Goal: Transaction & Acquisition: Purchase product/service

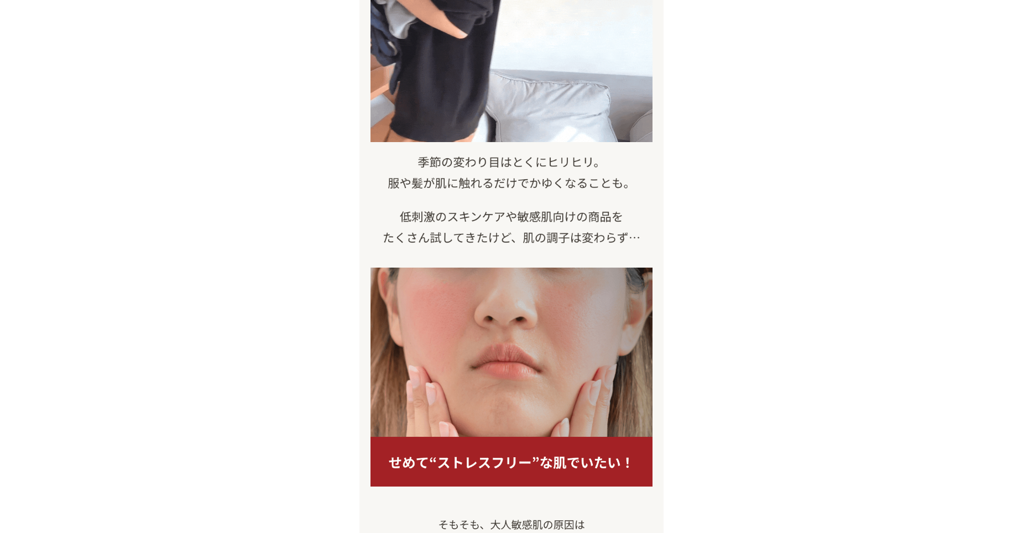
scroll to position [664, 0]
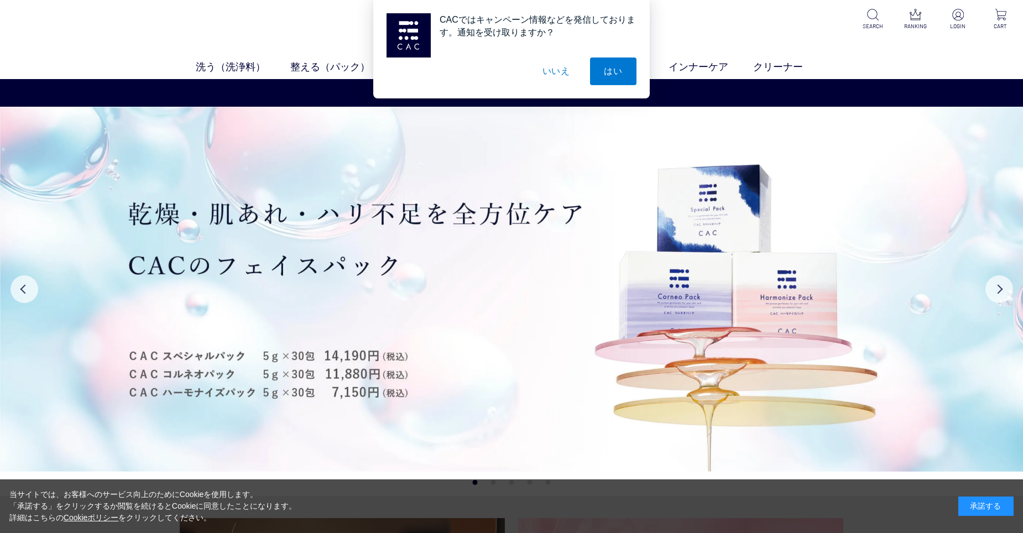
click at [559, 67] on button "いいえ" at bounding box center [556, 72] width 55 height 28
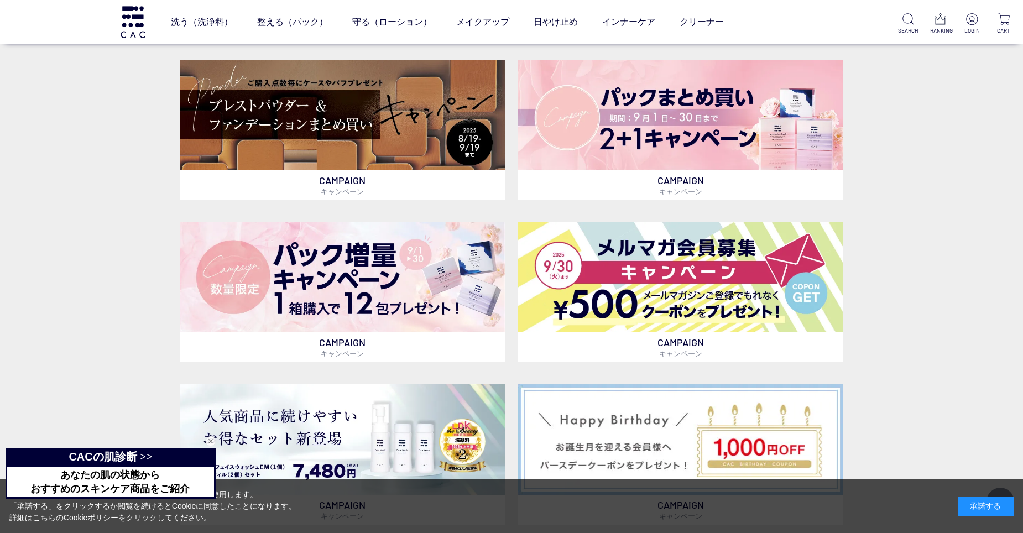
scroll to position [332, 0]
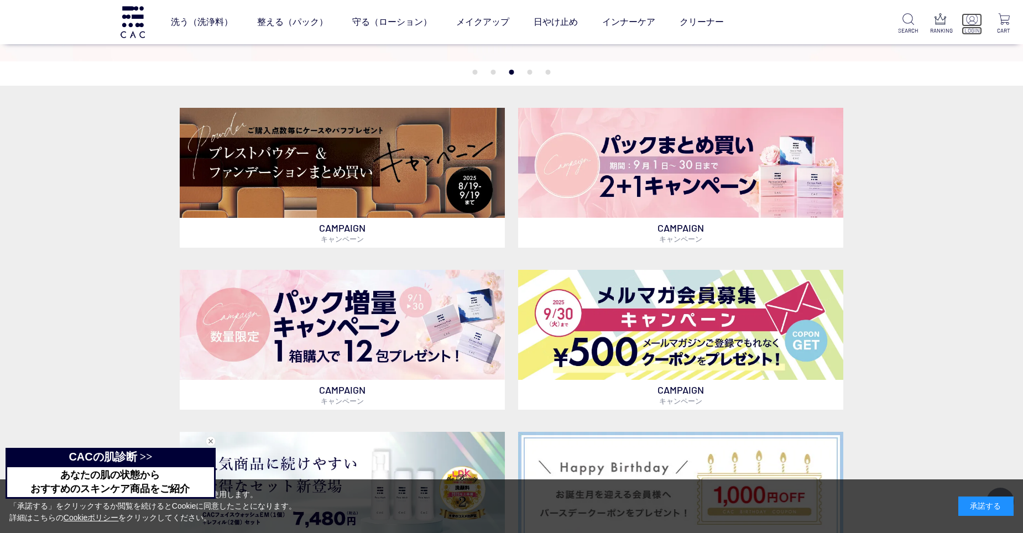
click at [979, 20] on p at bounding box center [972, 19] width 20 height 13
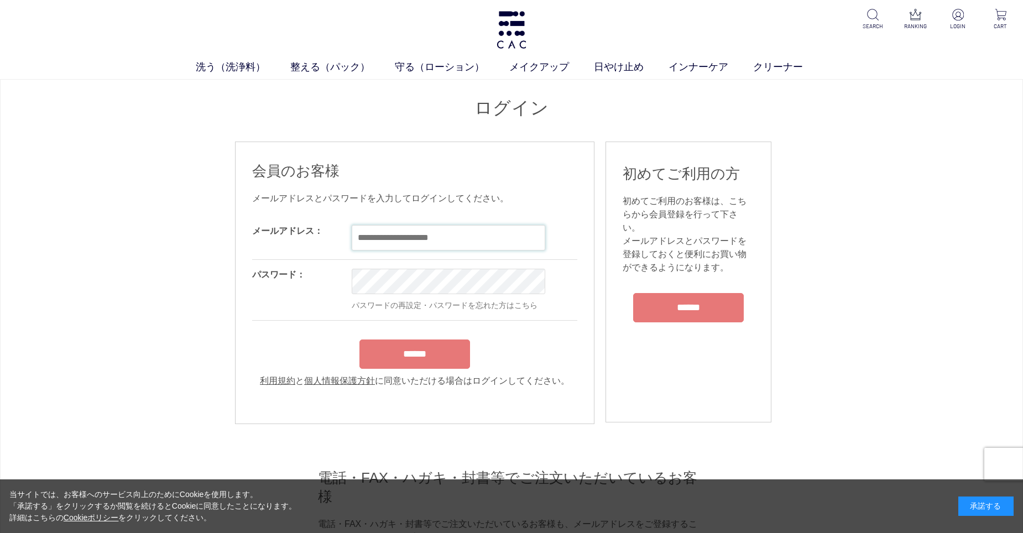
click at [381, 249] on input "email" at bounding box center [449, 237] width 194 height 25
type input "**********"
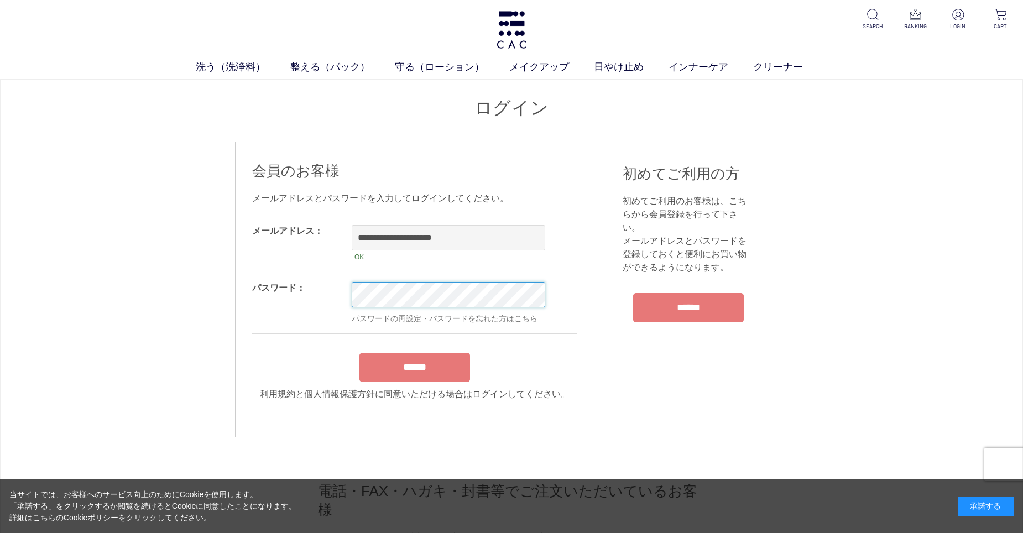
click at [360, 353] on input "******" at bounding box center [415, 367] width 111 height 29
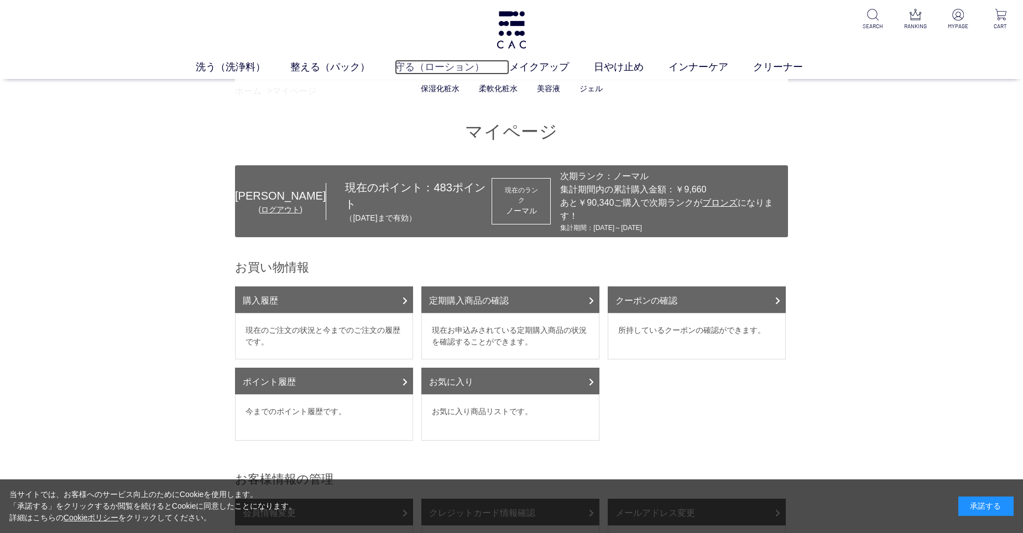
click at [420, 67] on link "守る（ローション）" at bounding box center [452, 67] width 114 height 15
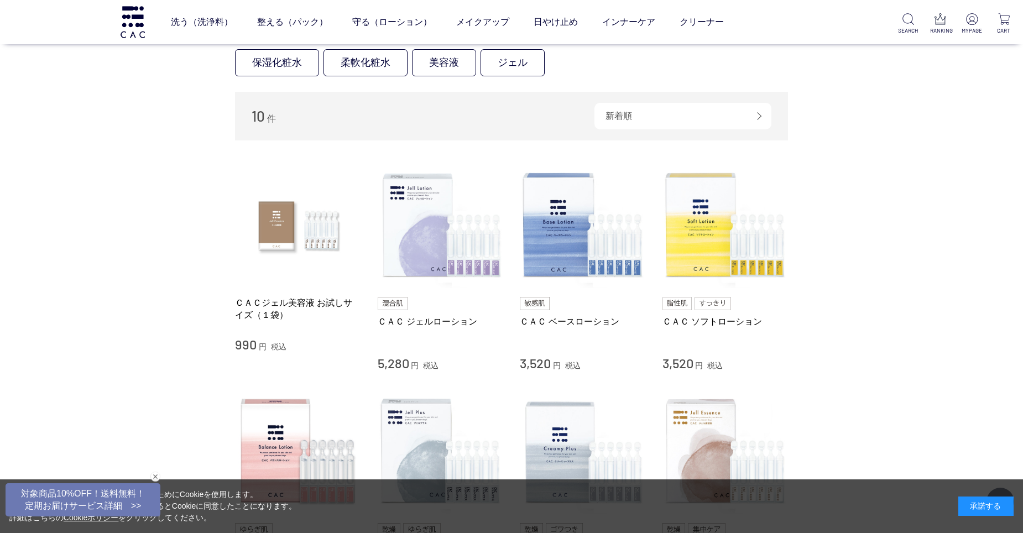
scroll to position [111, 0]
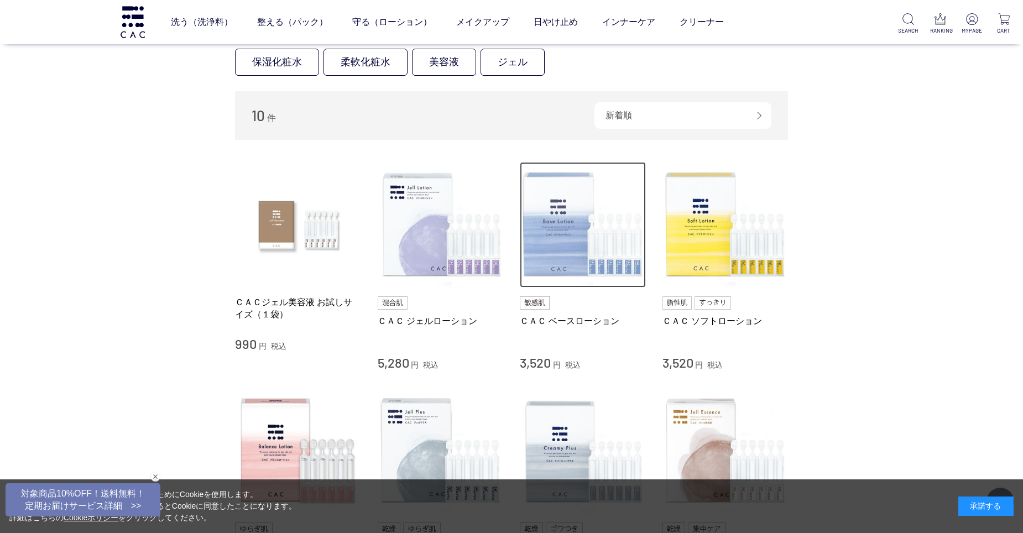
click at [544, 177] on img at bounding box center [583, 225] width 126 height 126
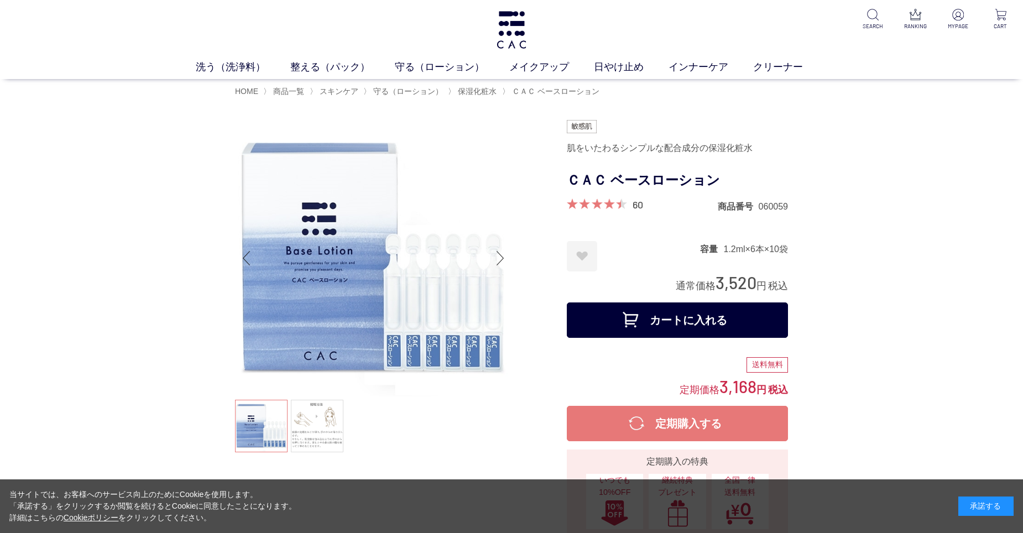
click at [674, 319] on button "カートに入れる" at bounding box center [677, 320] width 221 height 35
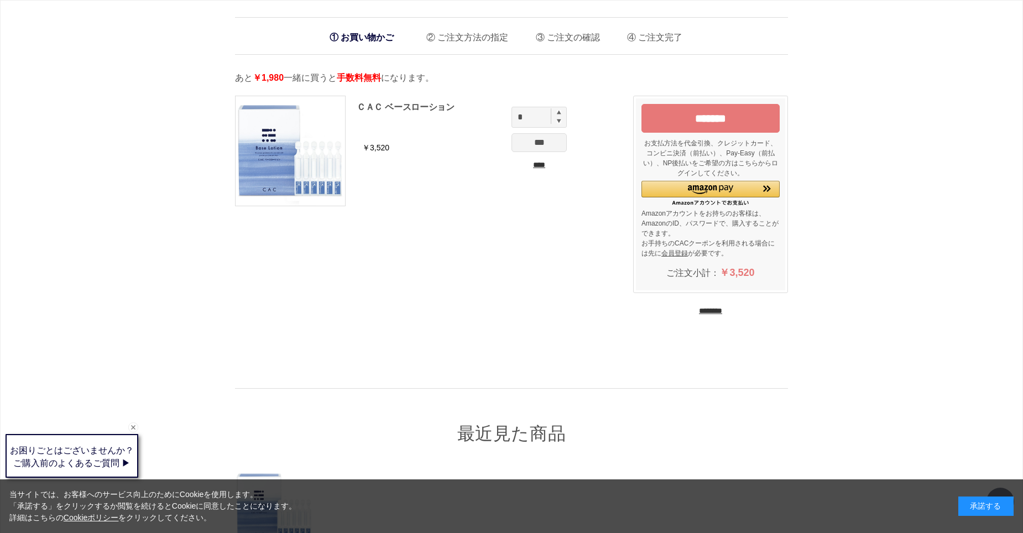
click at [699, 313] on input "********" at bounding box center [710, 311] width 23 height 11
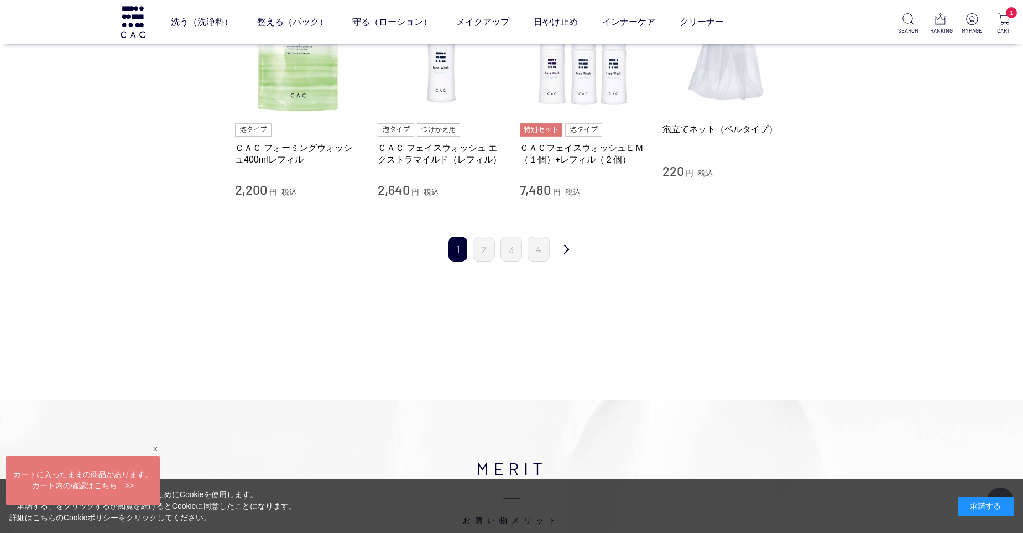
scroll to position [1162, 0]
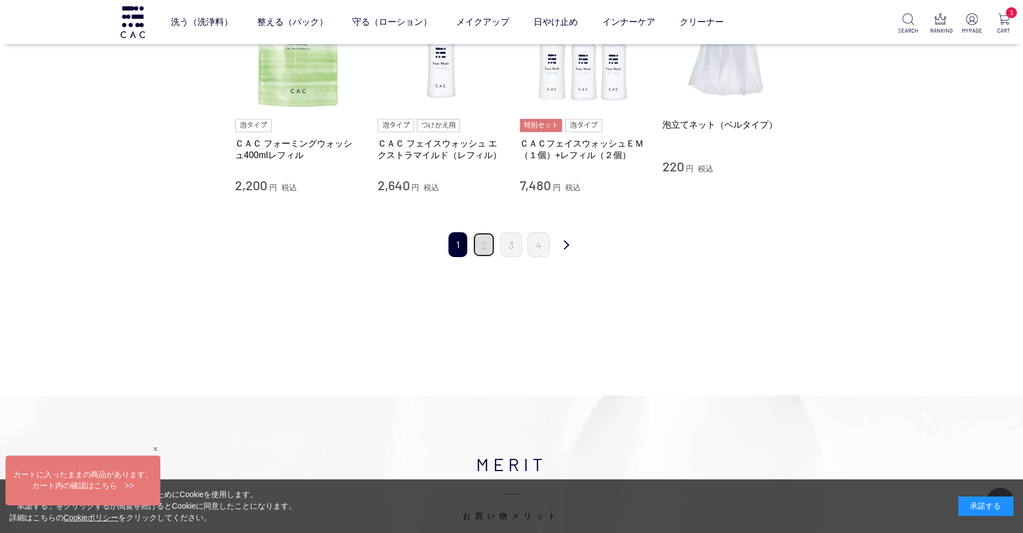
click at [482, 250] on link "2" at bounding box center [484, 244] width 22 height 25
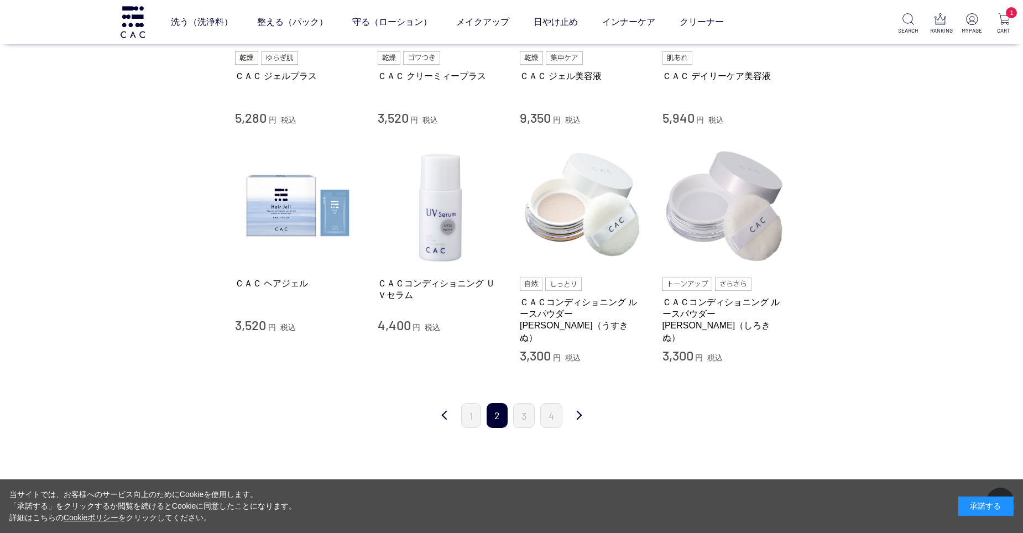
scroll to position [1106, 0]
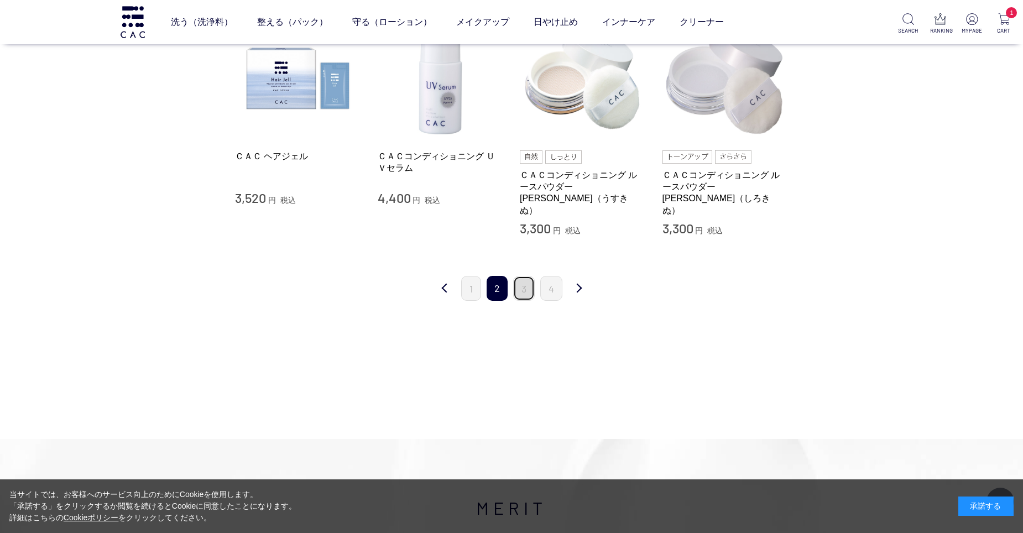
click at [526, 285] on link "3" at bounding box center [524, 288] width 22 height 25
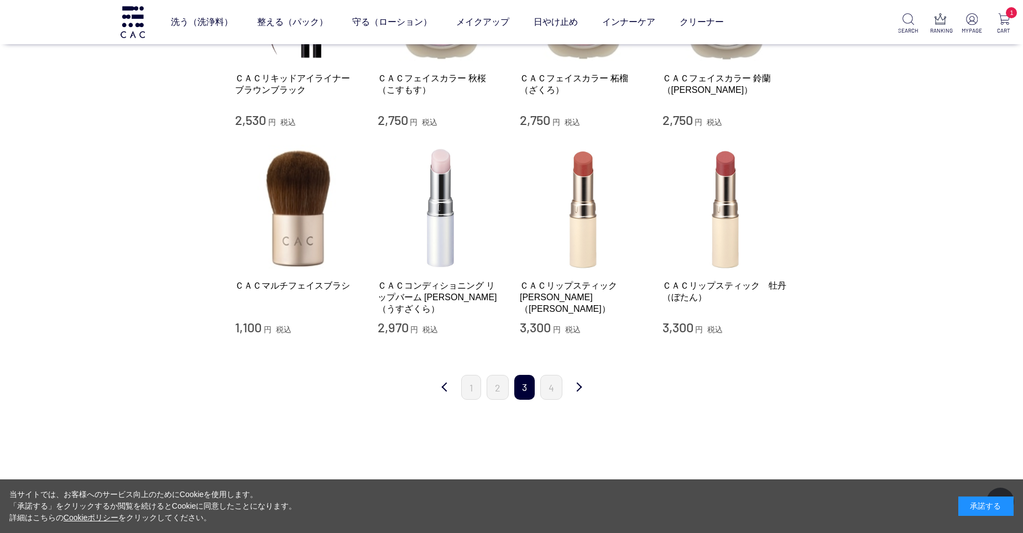
scroll to position [940, 0]
click at [561, 383] on link "4" at bounding box center [551, 386] width 22 height 25
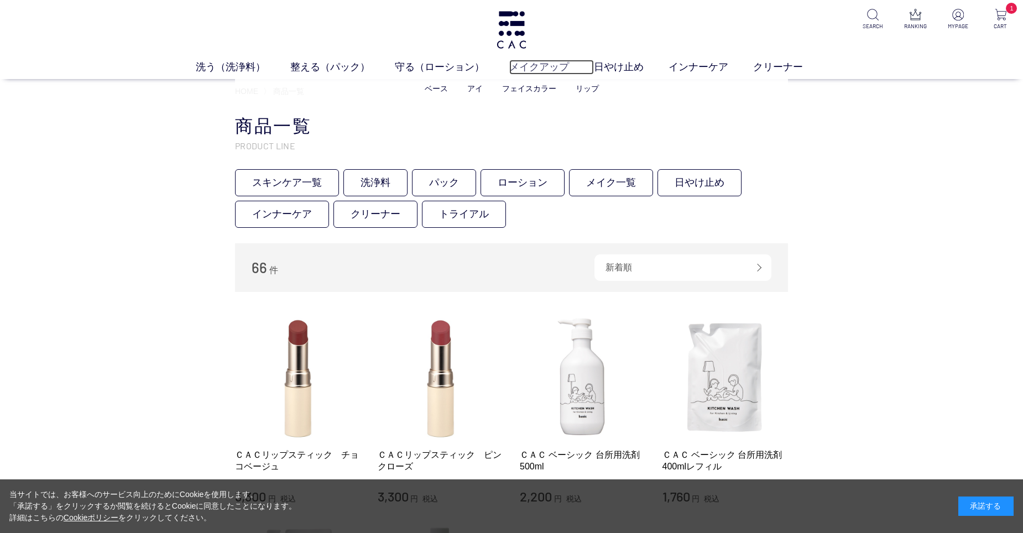
click at [552, 63] on link "メイクアップ" at bounding box center [551, 67] width 85 height 15
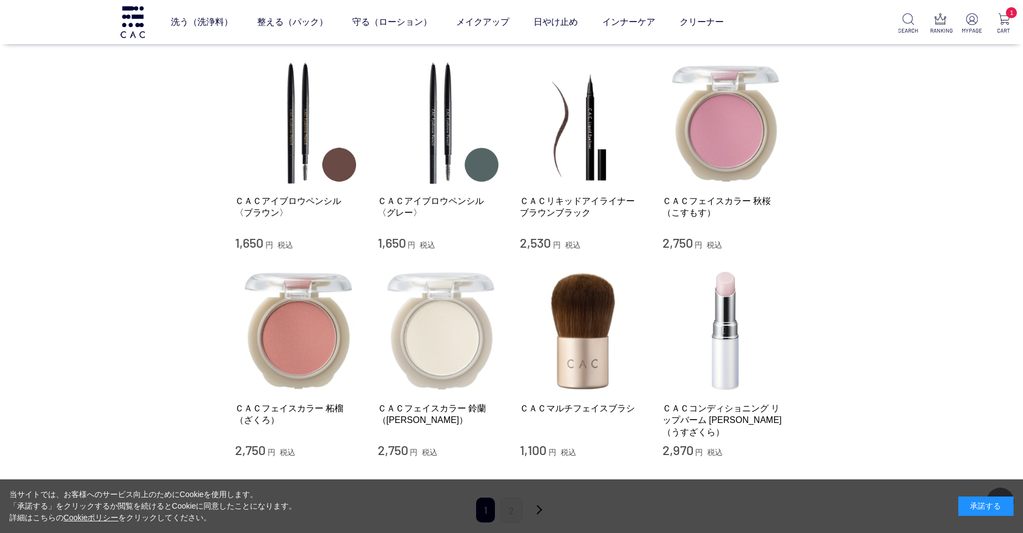
scroll to position [1217, 0]
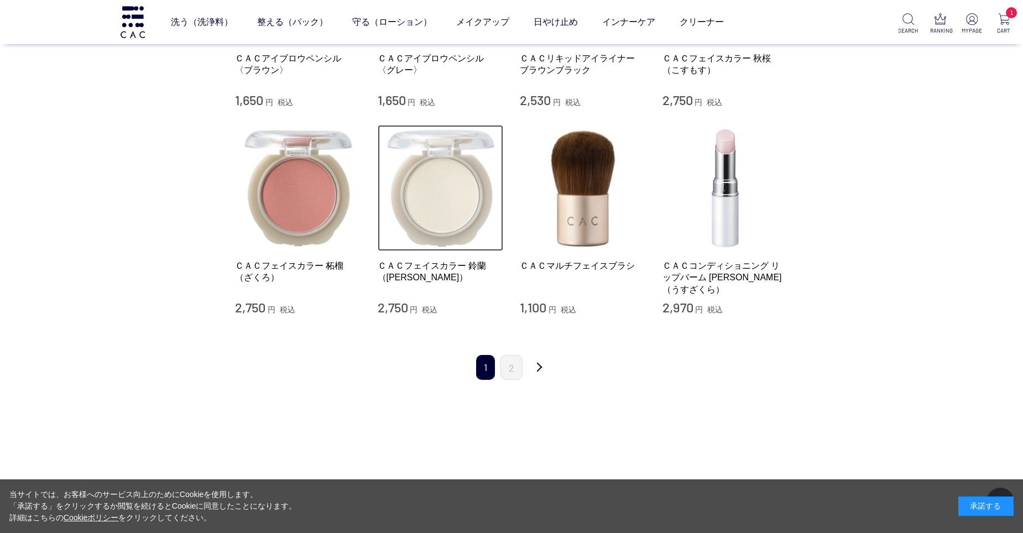
click at [455, 185] on img at bounding box center [441, 188] width 126 height 126
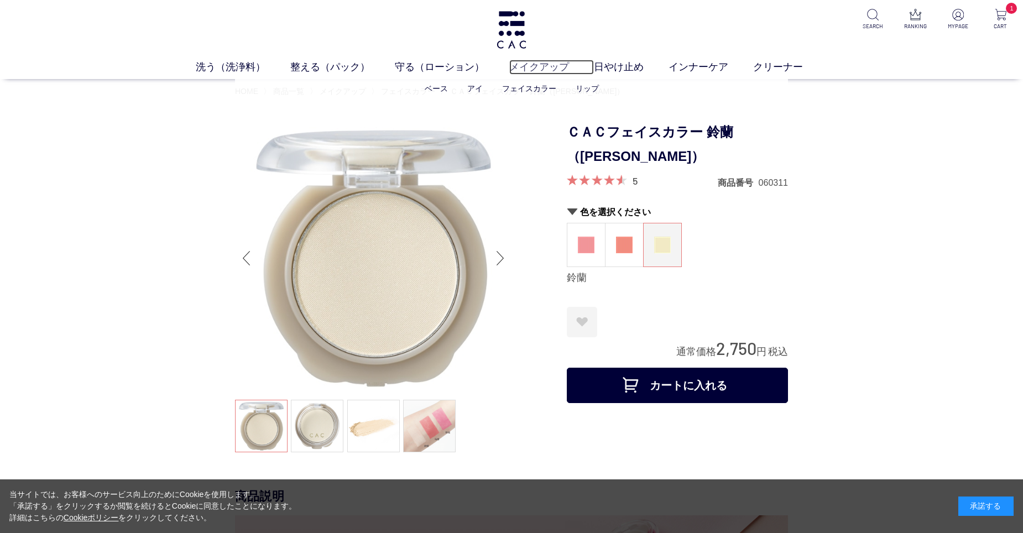
click at [542, 72] on link "メイクアップ" at bounding box center [551, 67] width 85 height 15
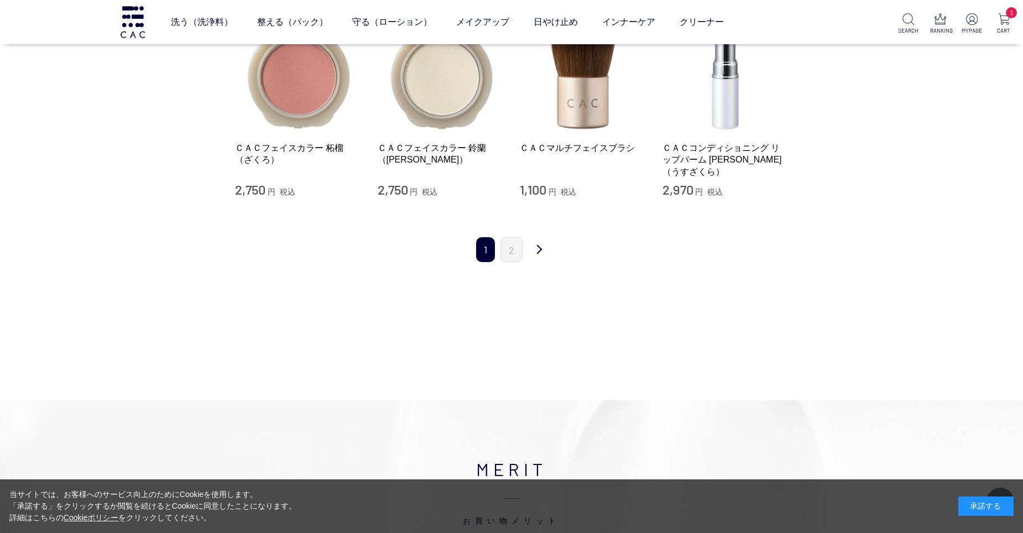
scroll to position [1383, 0]
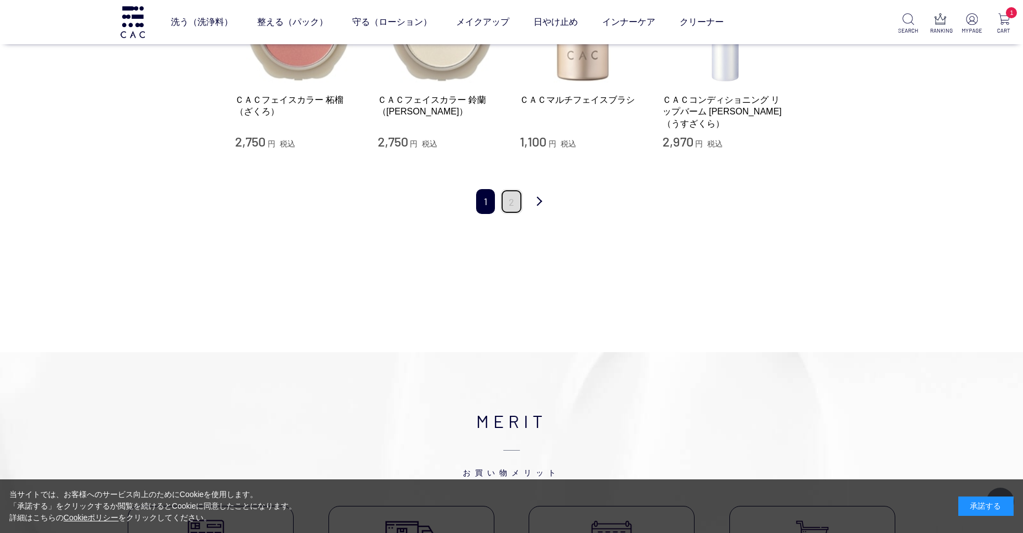
click at [518, 189] on link "2" at bounding box center [512, 201] width 22 height 25
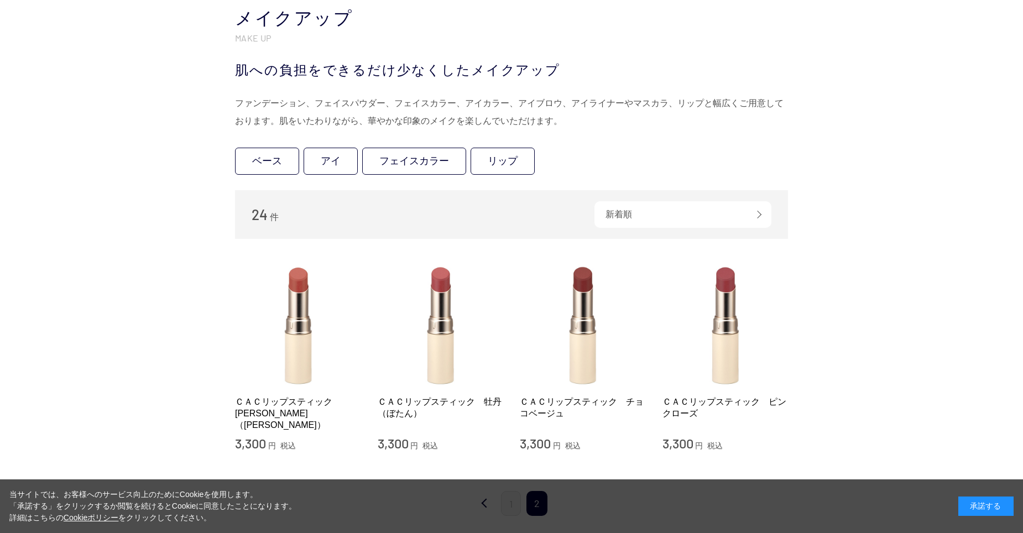
scroll to position [277, 0]
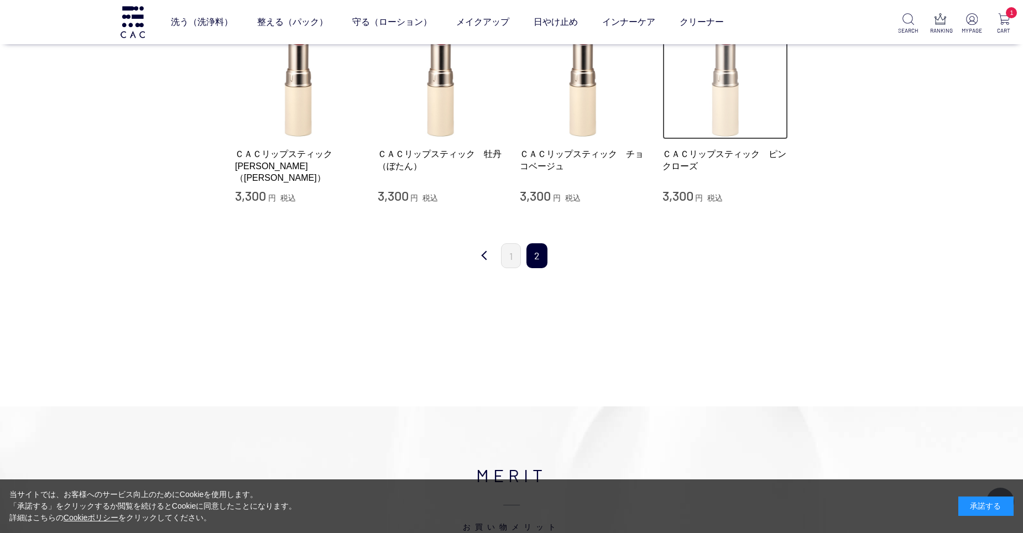
click at [726, 118] on img at bounding box center [726, 77] width 126 height 126
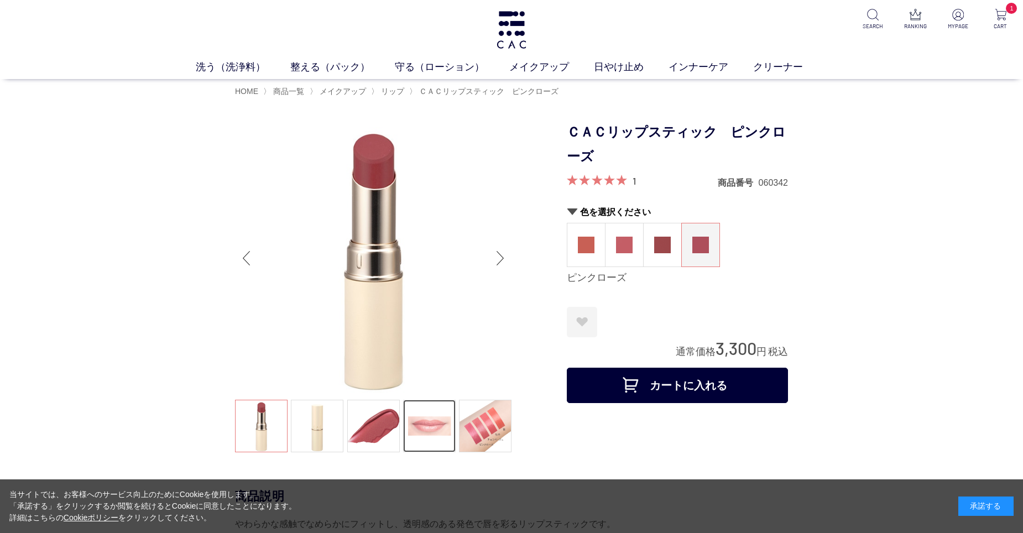
click at [439, 419] on link at bounding box center [429, 426] width 53 height 53
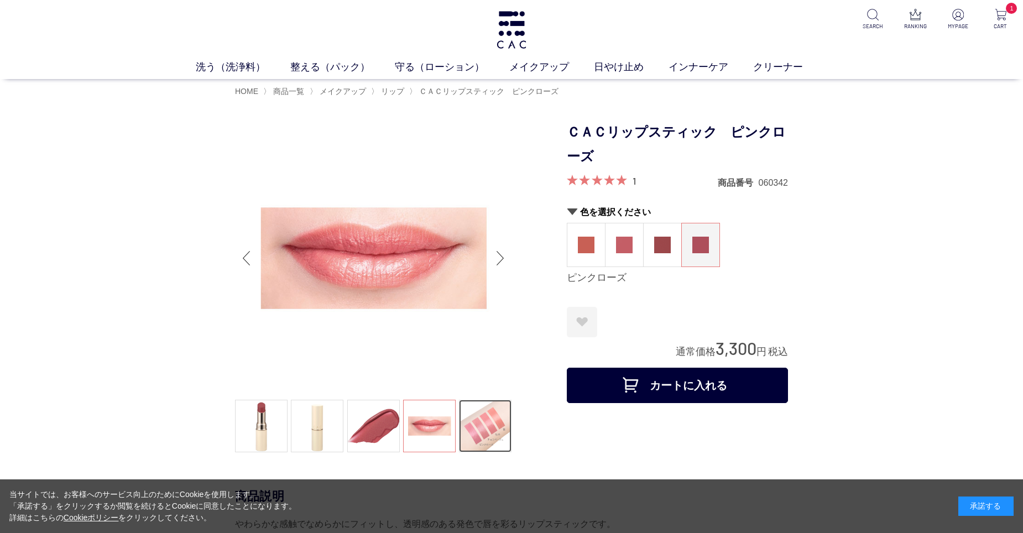
click at [486, 415] on link at bounding box center [485, 426] width 53 height 53
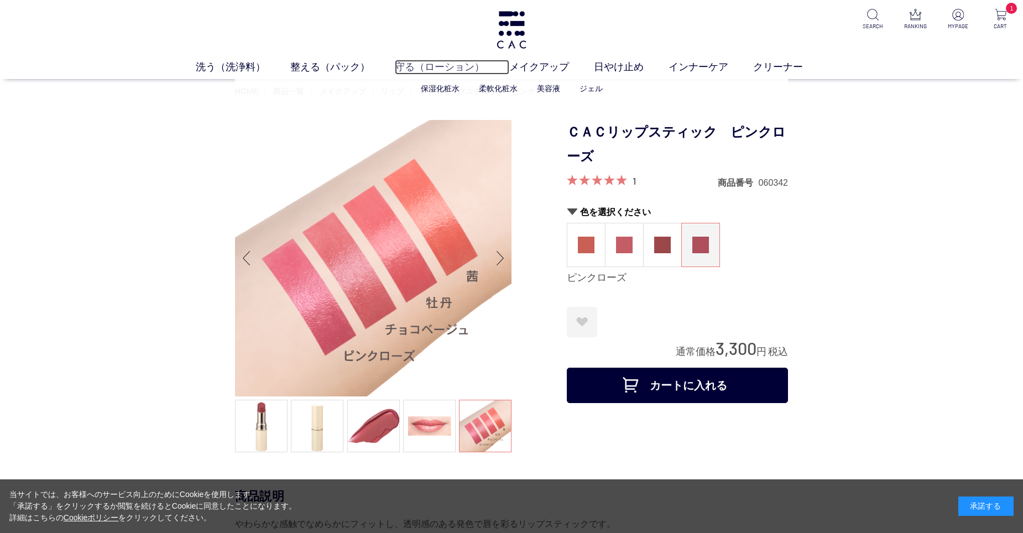
click at [427, 64] on link "守る（ローション）" at bounding box center [452, 67] width 114 height 15
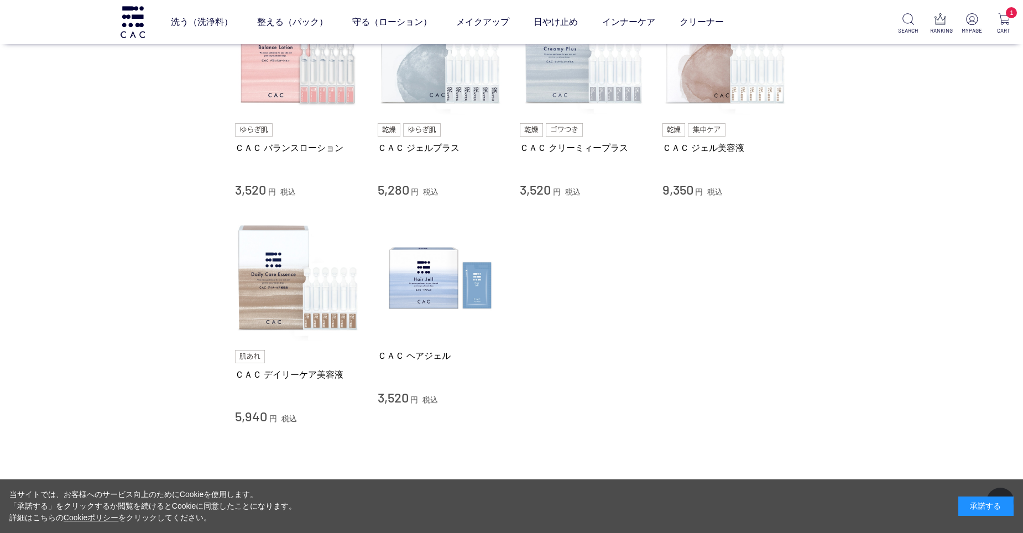
scroll to position [664, 0]
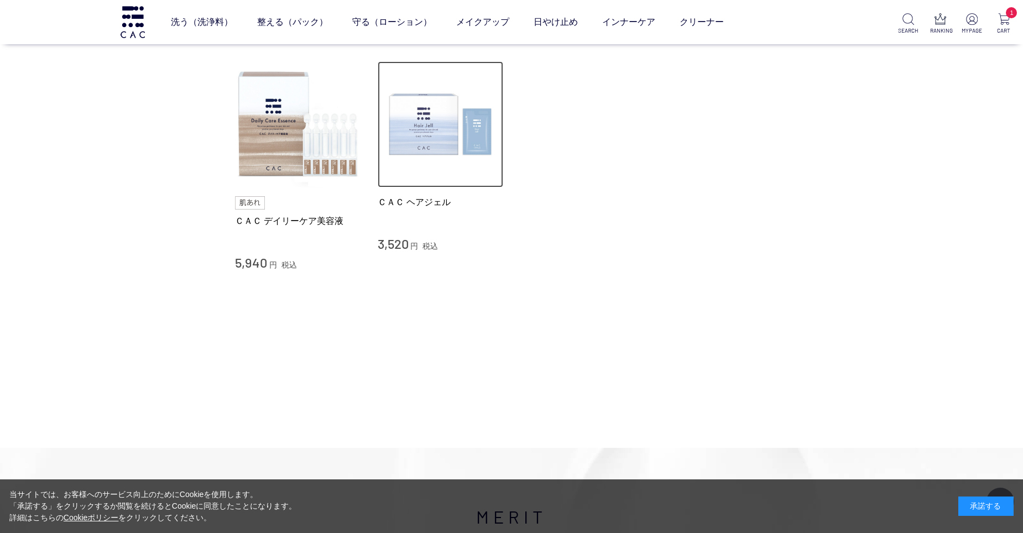
click at [434, 133] on img at bounding box center [441, 124] width 126 height 126
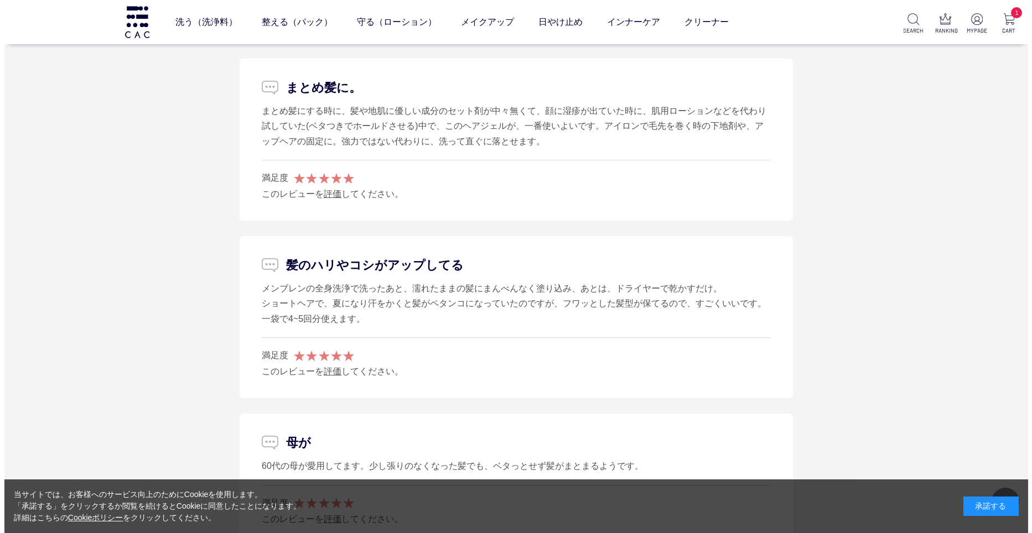
scroll to position [2378, 0]
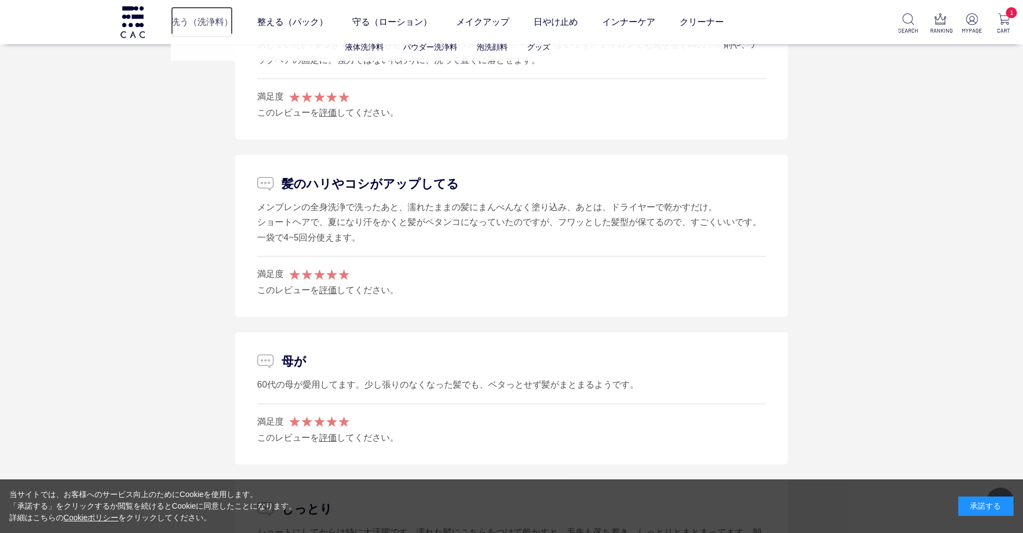
click at [199, 23] on link "洗う（洗浄料）" at bounding box center [202, 22] width 62 height 31
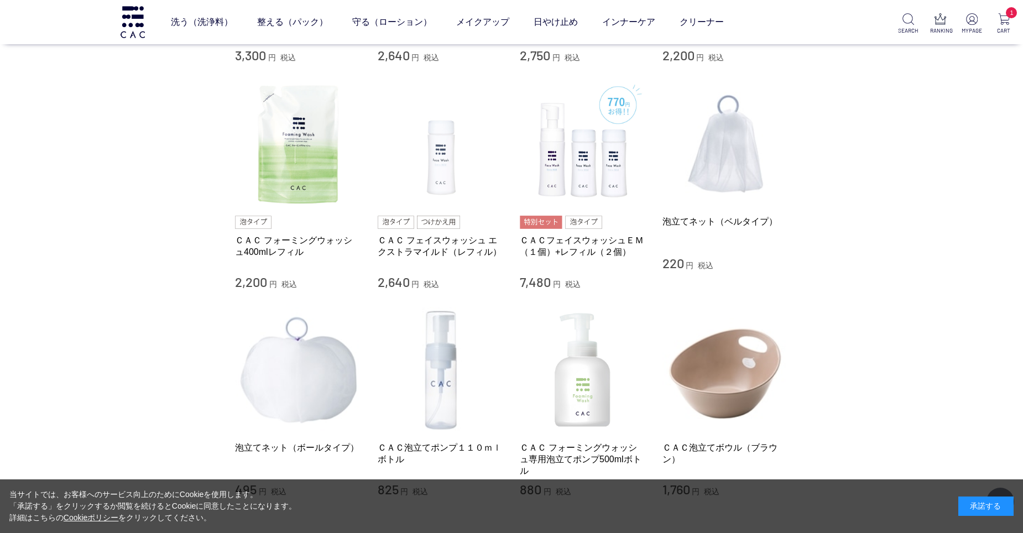
scroll to position [664, 0]
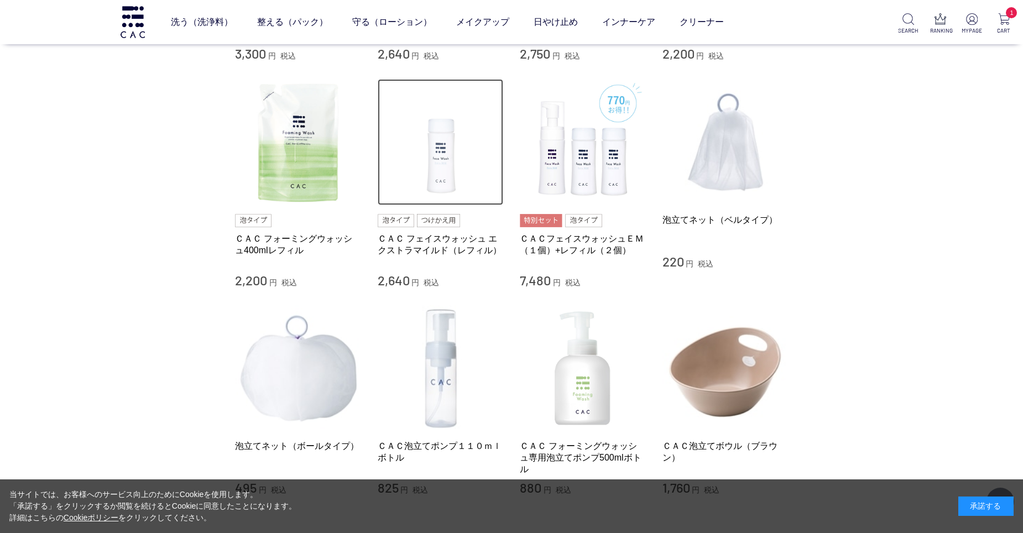
click at [449, 161] on img at bounding box center [441, 142] width 126 height 126
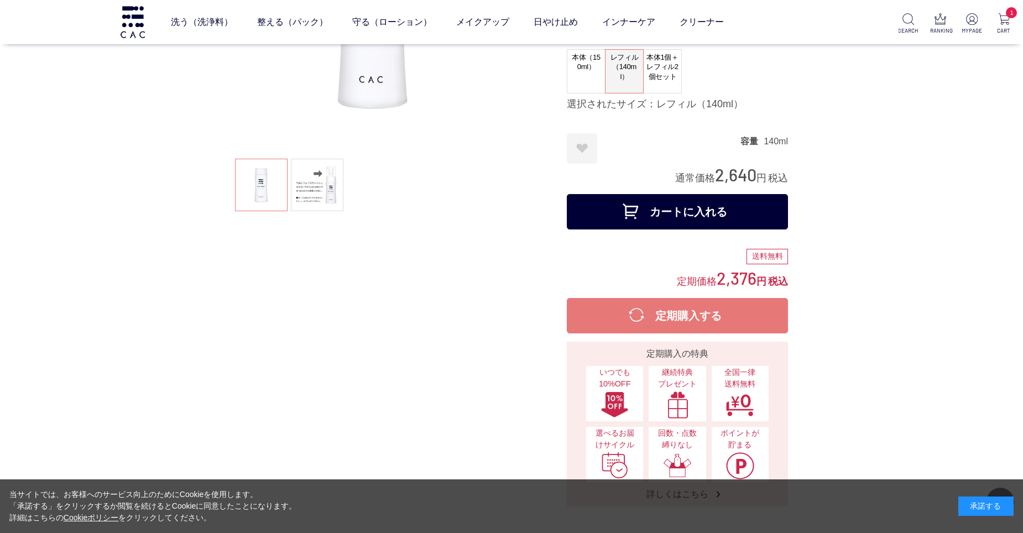
scroll to position [221, 0]
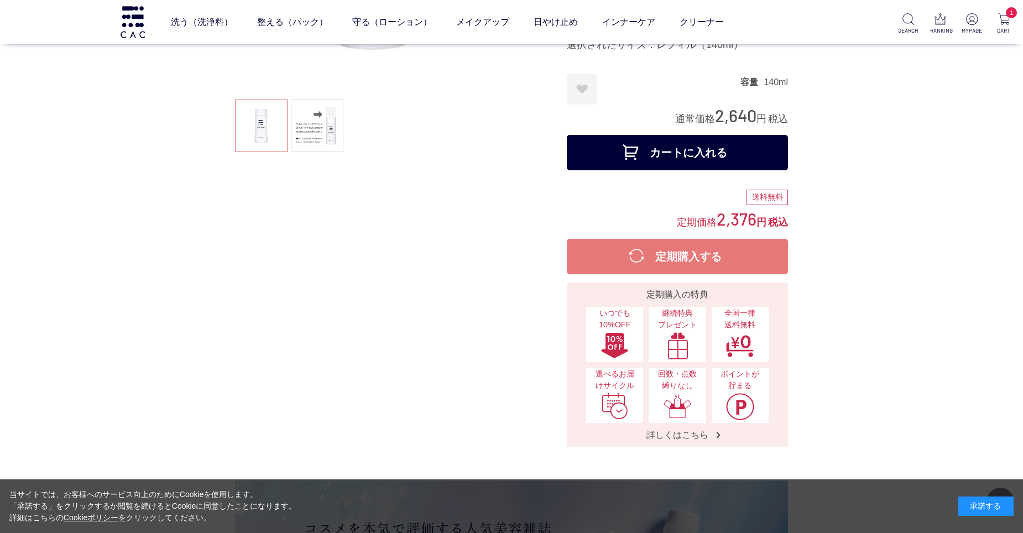
click at [712, 155] on button "カートに入れる" at bounding box center [677, 152] width 221 height 35
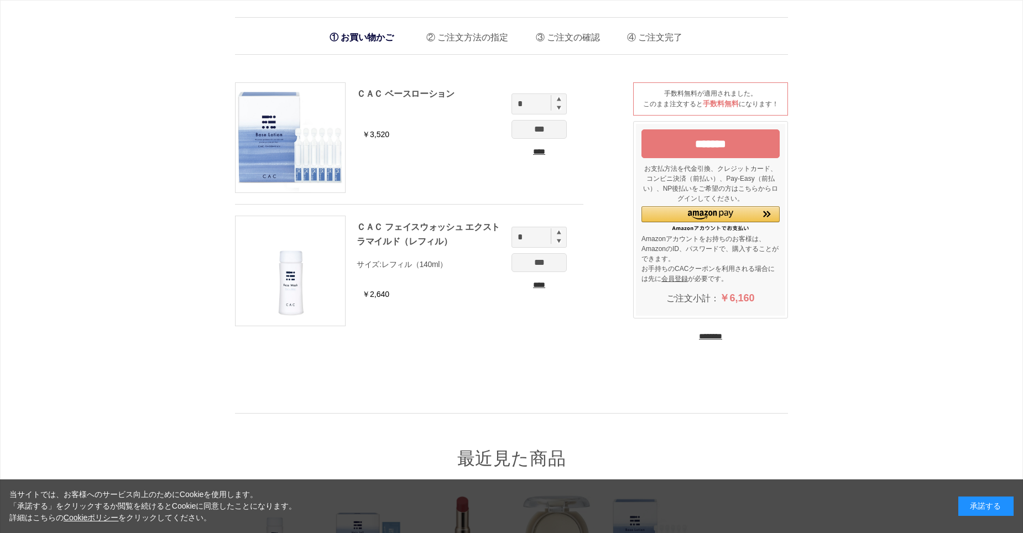
click at [704, 152] on input "*******" at bounding box center [711, 143] width 138 height 29
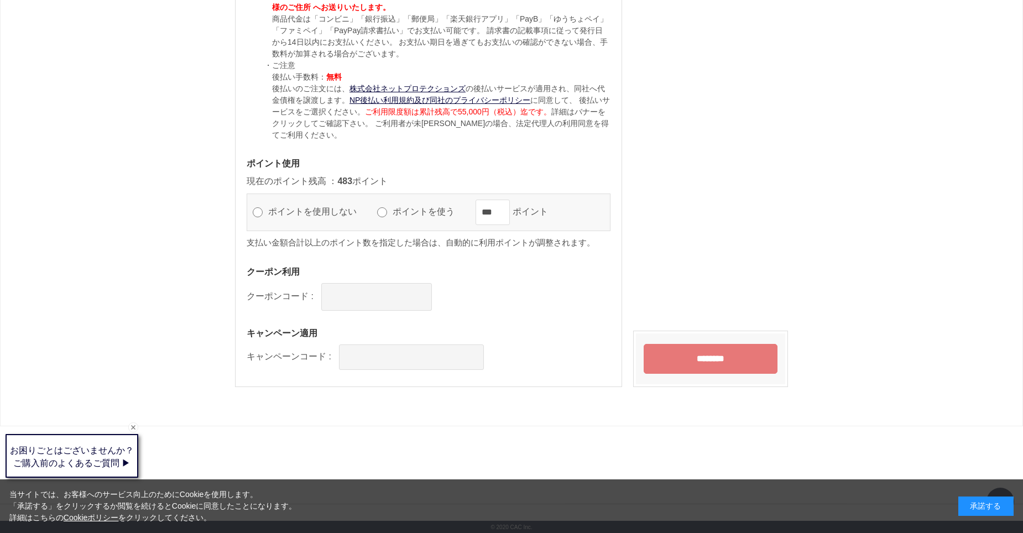
scroll to position [1061, 0]
click at [710, 365] on input "********" at bounding box center [711, 358] width 134 height 30
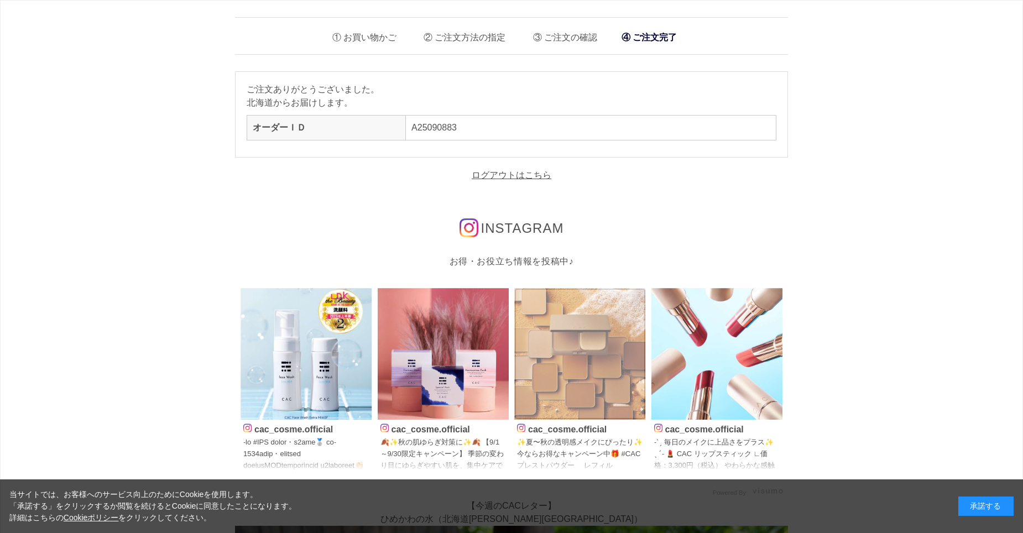
click at [593, 337] on img at bounding box center [580, 354] width 132 height 132
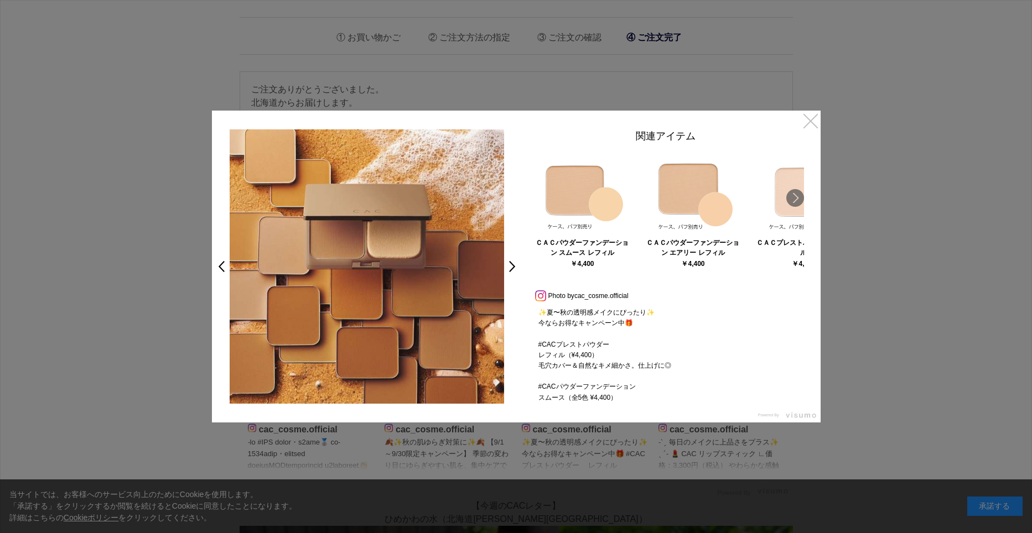
click at [814, 126] on link "×" at bounding box center [810, 121] width 20 height 20
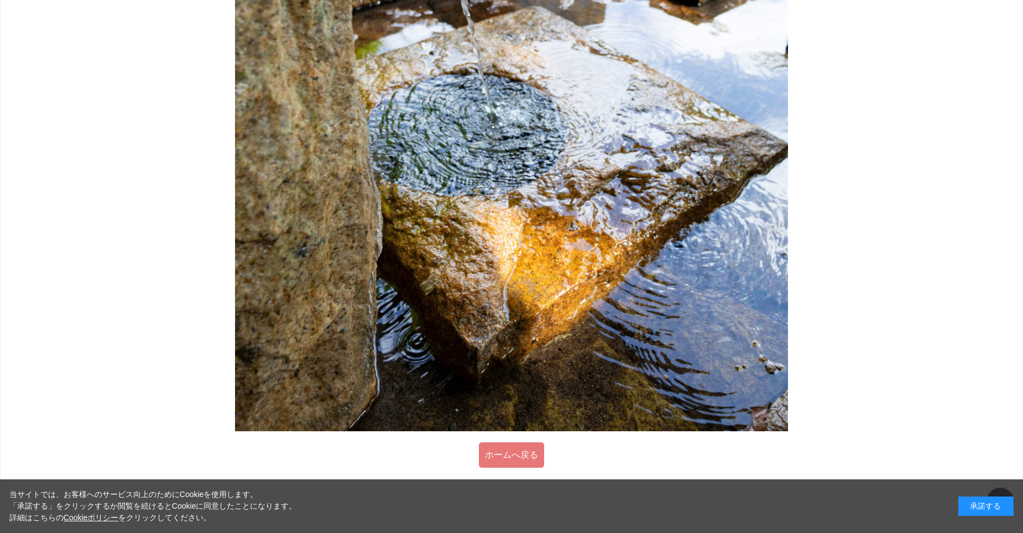
scroll to position [1005, 0]
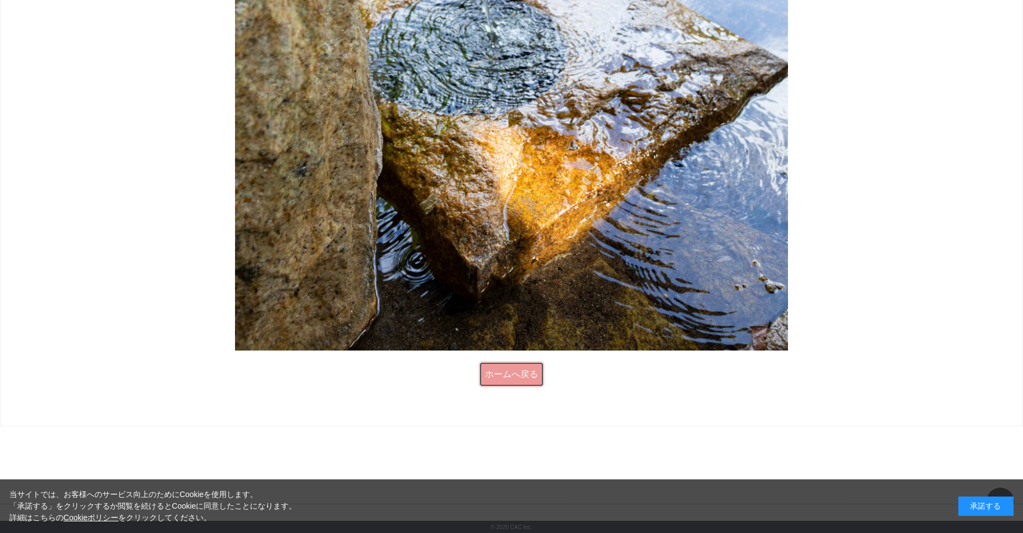
click at [506, 375] on link "ホームへ戻る" at bounding box center [511, 374] width 65 height 25
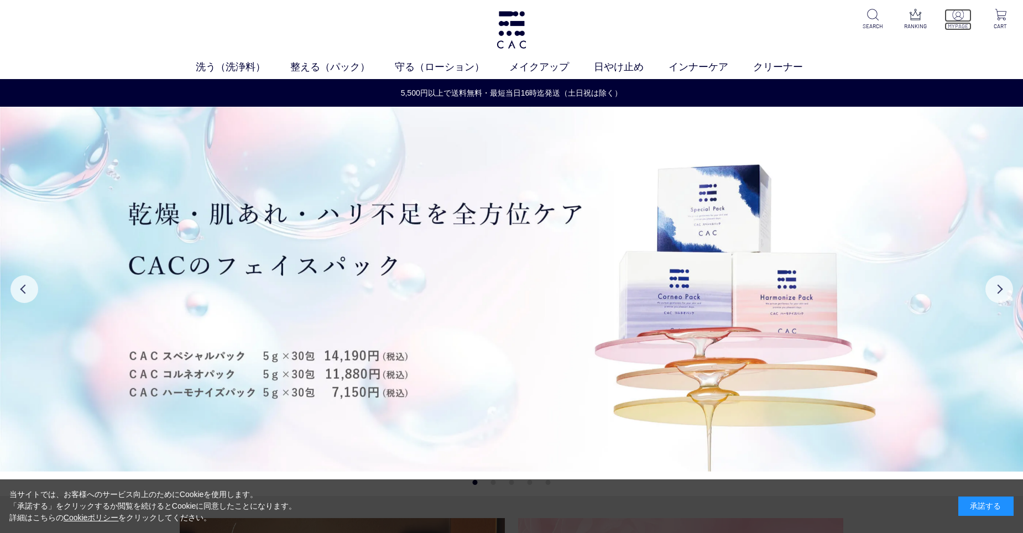
click at [957, 17] on img at bounding box center [958, 15] width 12 height 12
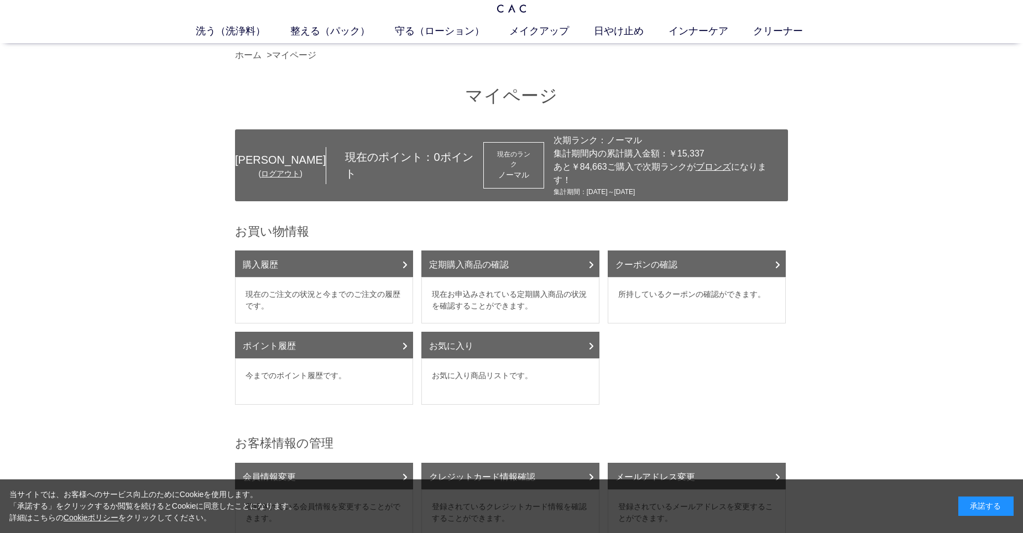
scroll to position [55, 0]
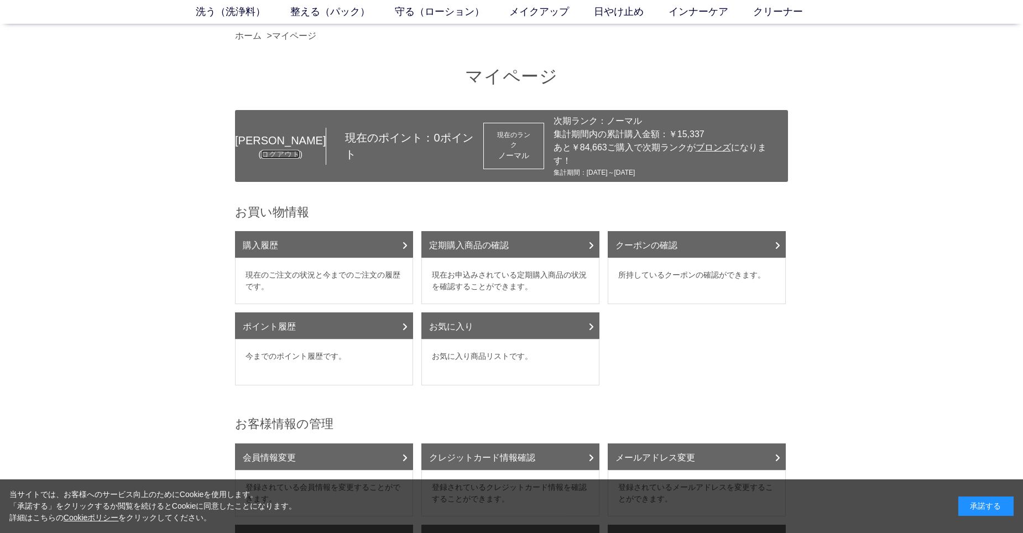
click at [273, 152] on link "ログアウト" at bounding box center [280, 154] width 39 height 9
